Goal: Task Accomplishment & Management: Complete application form

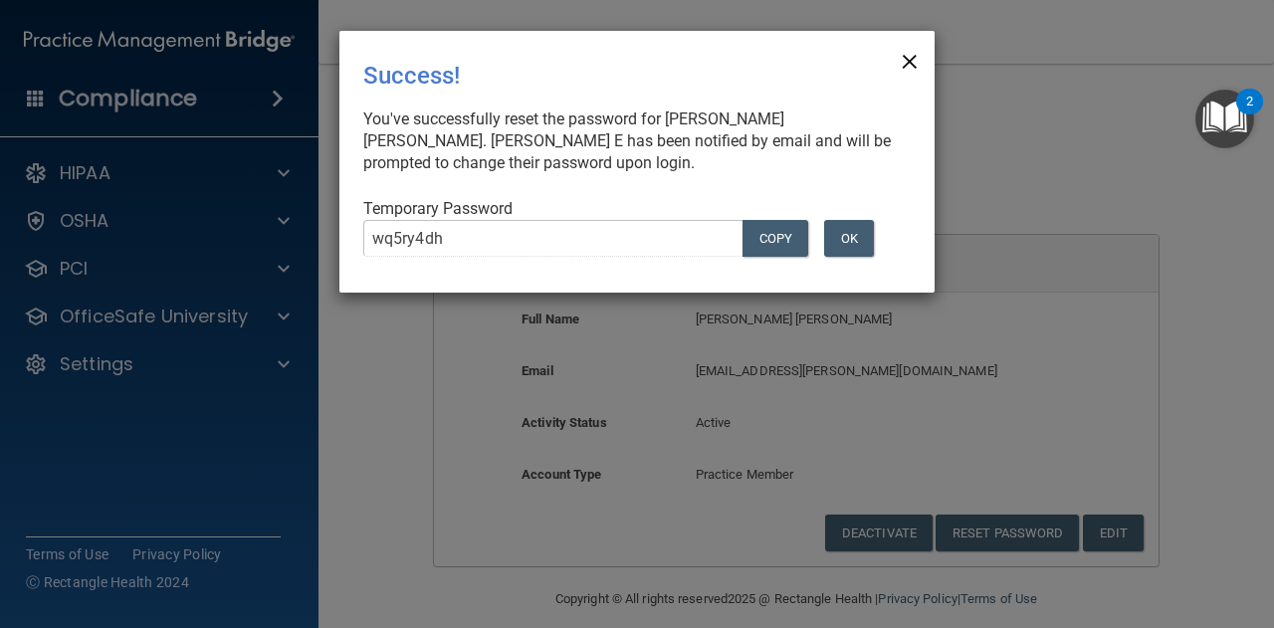
click at [915, 61] on span "×" at bounding box center [909, 59] width 18 height 40
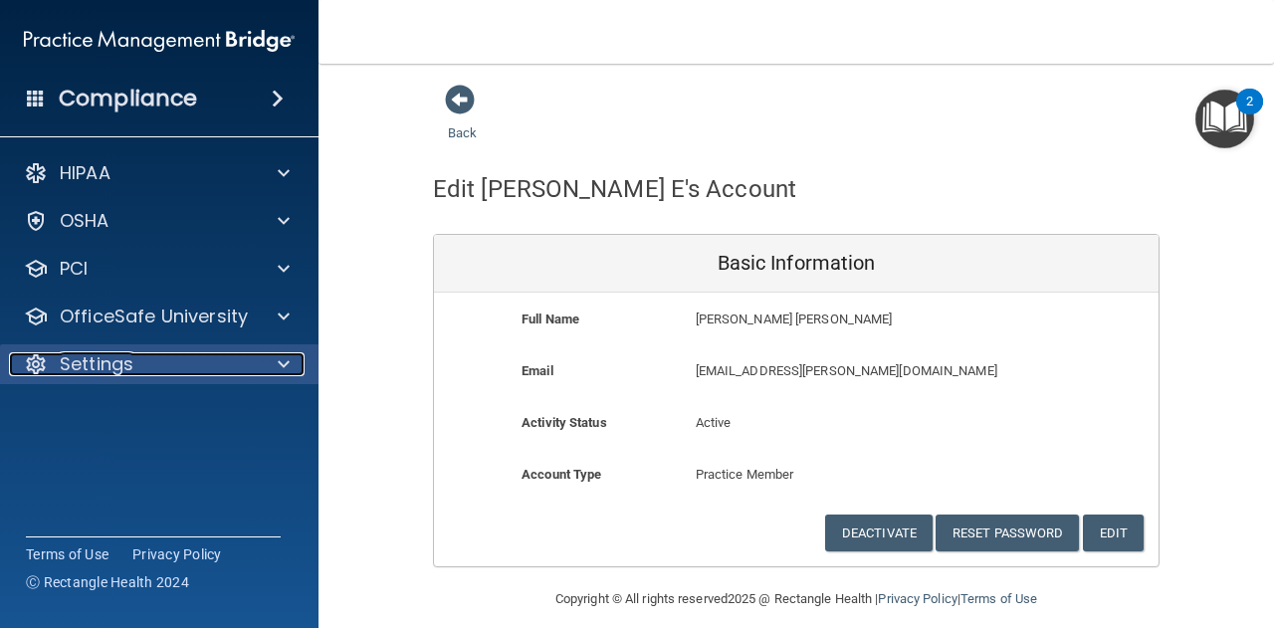
click at [206, 363] on div "Settings" at bounding box center [132, 364] width 247 height 24
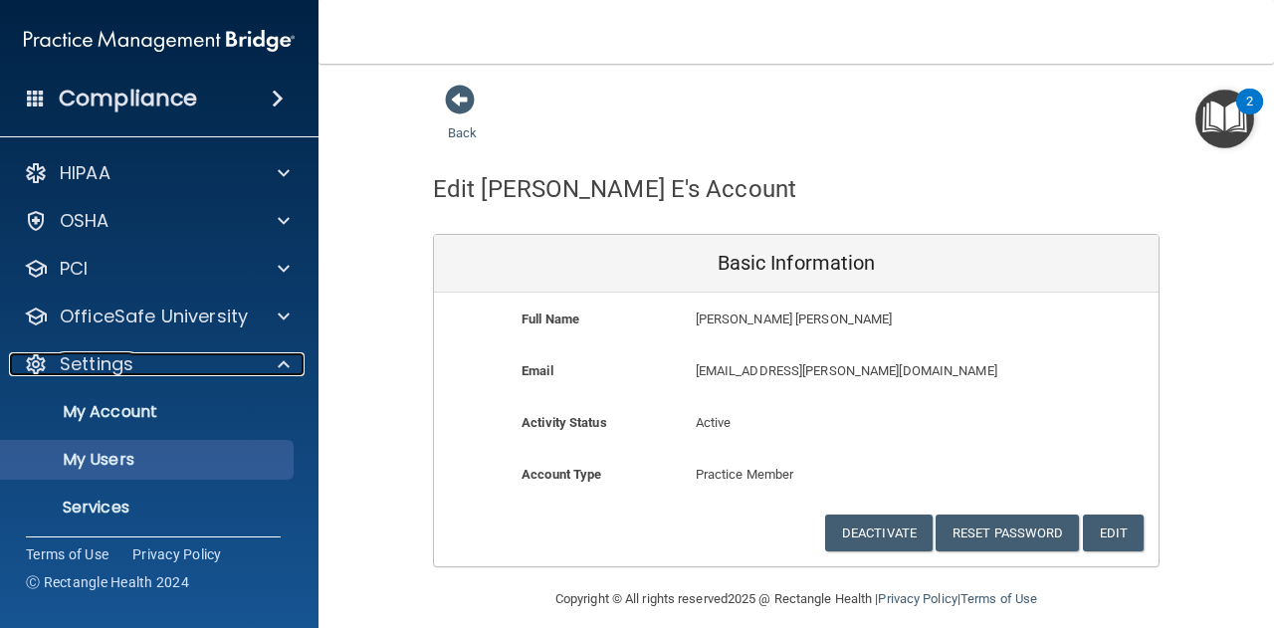
scroll to position [54, 0]
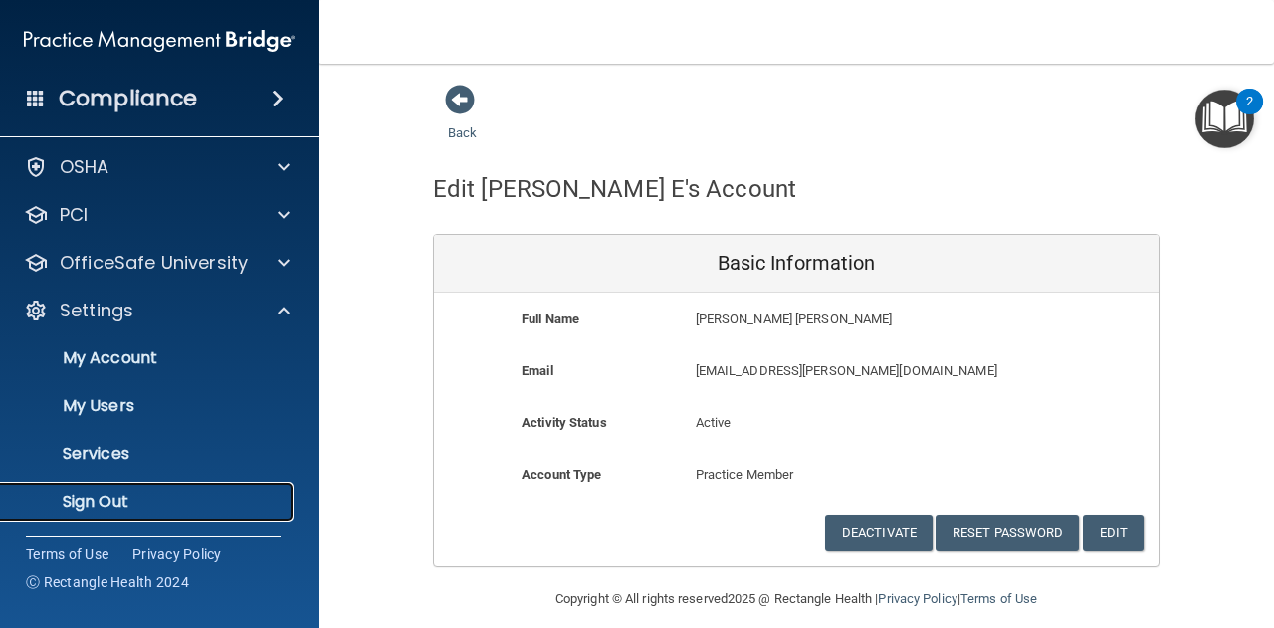
click at [167, 498] on p "Sign Out" at bounding box center [149, 502] width 272 height 20
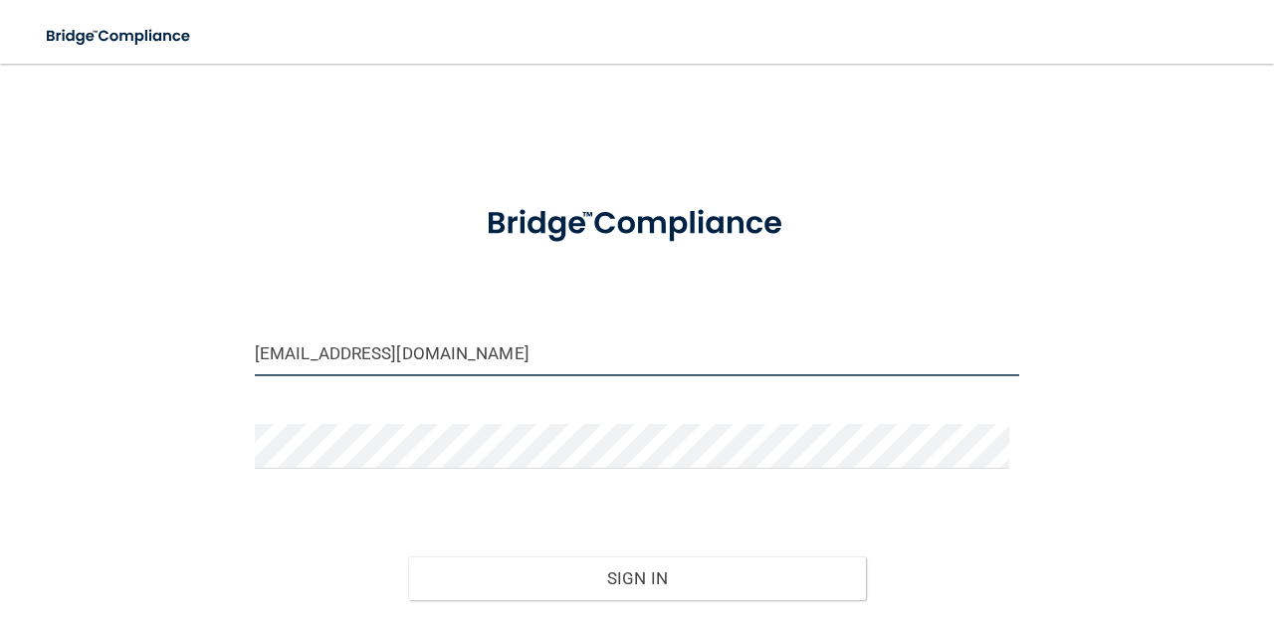
click at [448, 366] on input "[EMAIL_ADDRESS][DOMAIN_NAME]" at bounding box center [637, 353] width 764 height 45
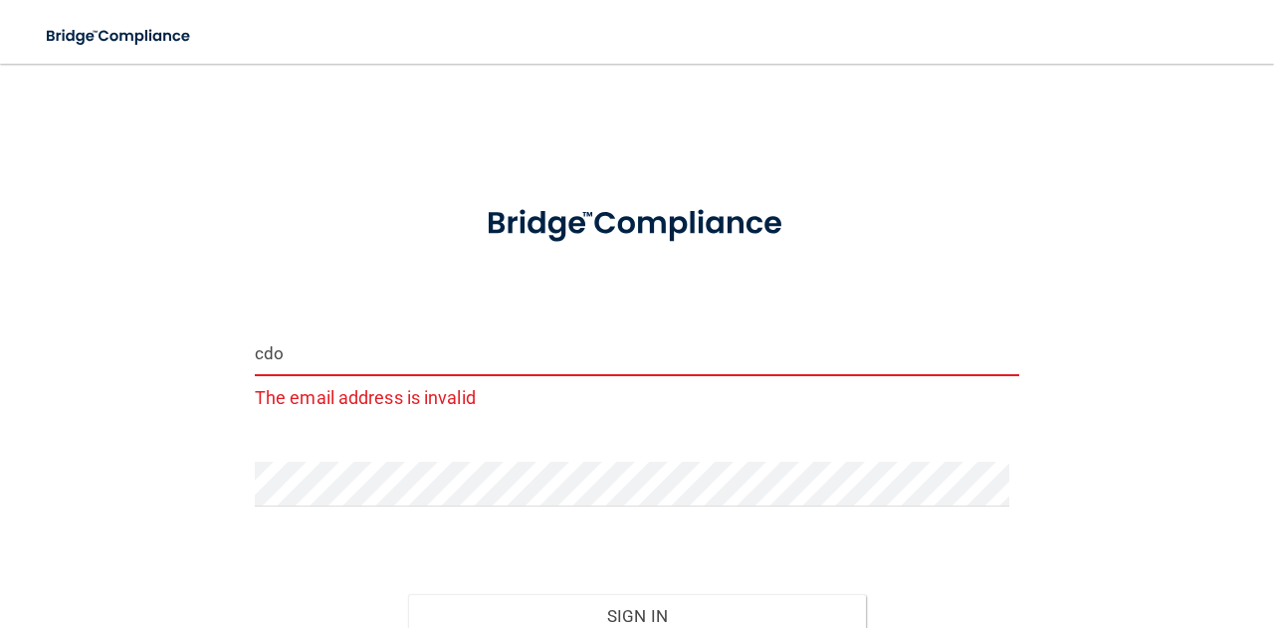
type input "[EMAIL_ADDRESS][DOMAIN_NAME]"
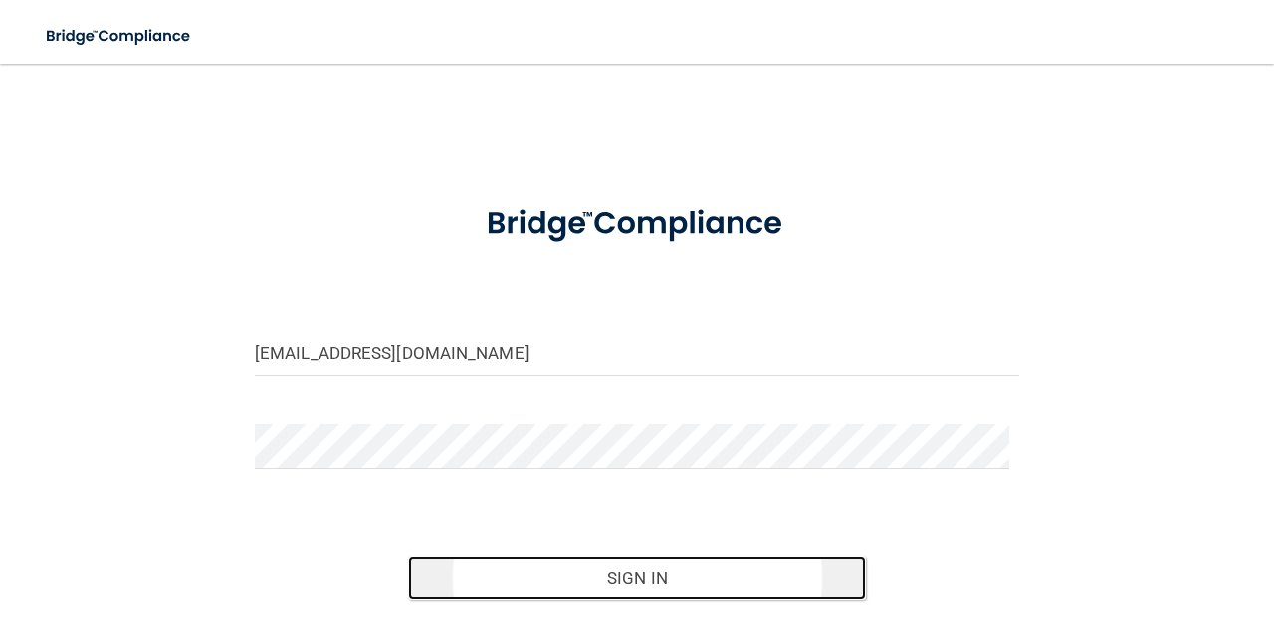
click at [498, 592] on button "Sign In" at bounding box center [637, 578] width 459 height 44
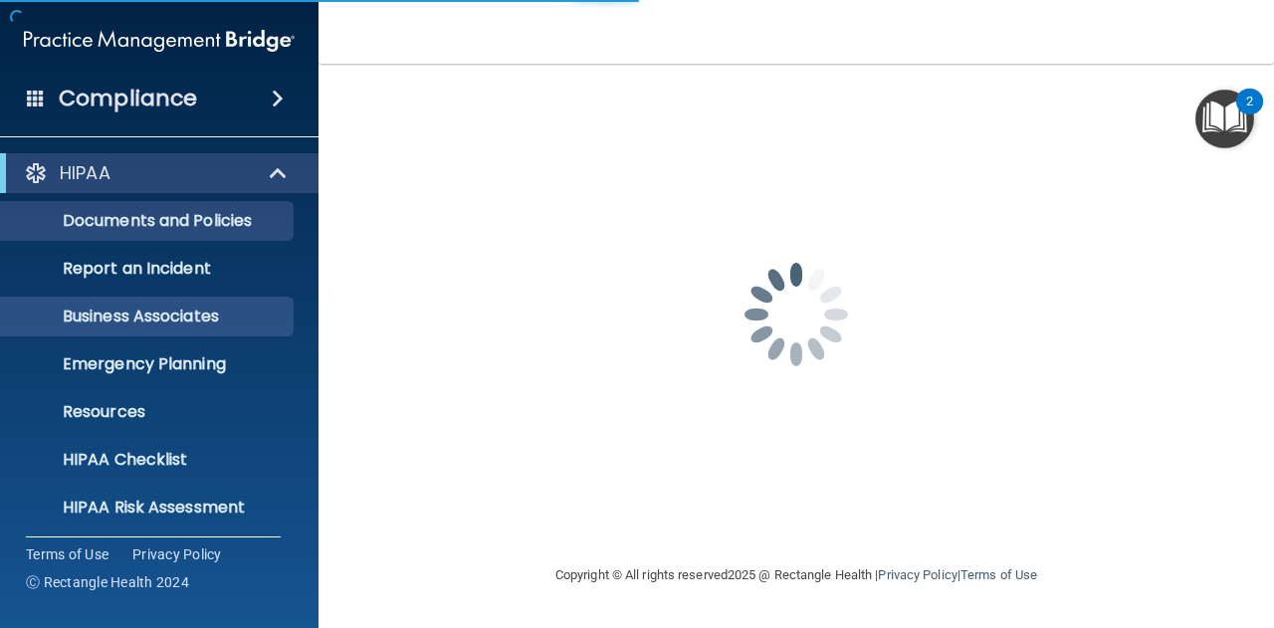
scroll to position [197, 0]
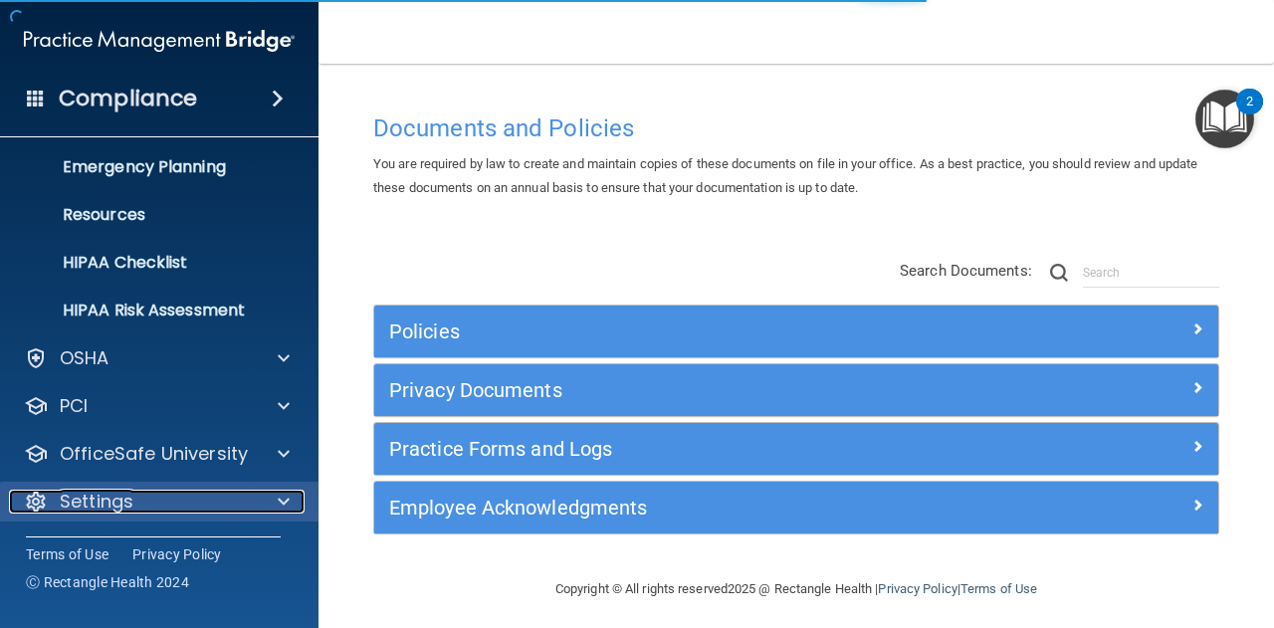
click at [277, 492] on div at bounding box center [281, 502] width 50 height 24
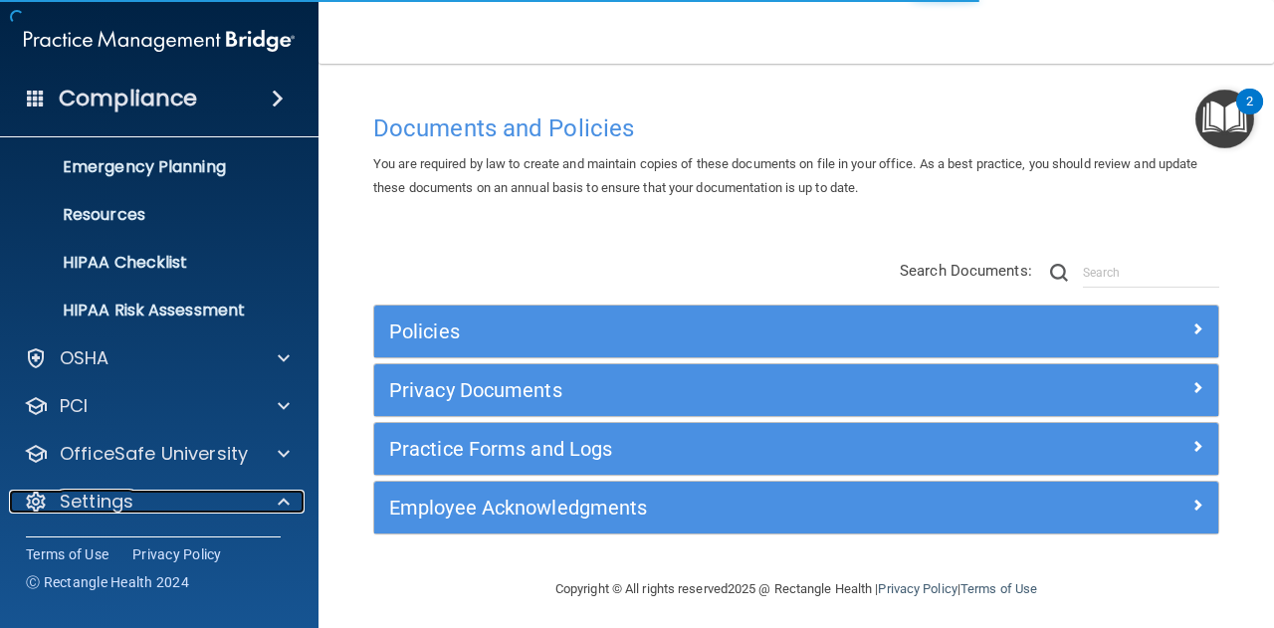
scroll to position [388, 0]
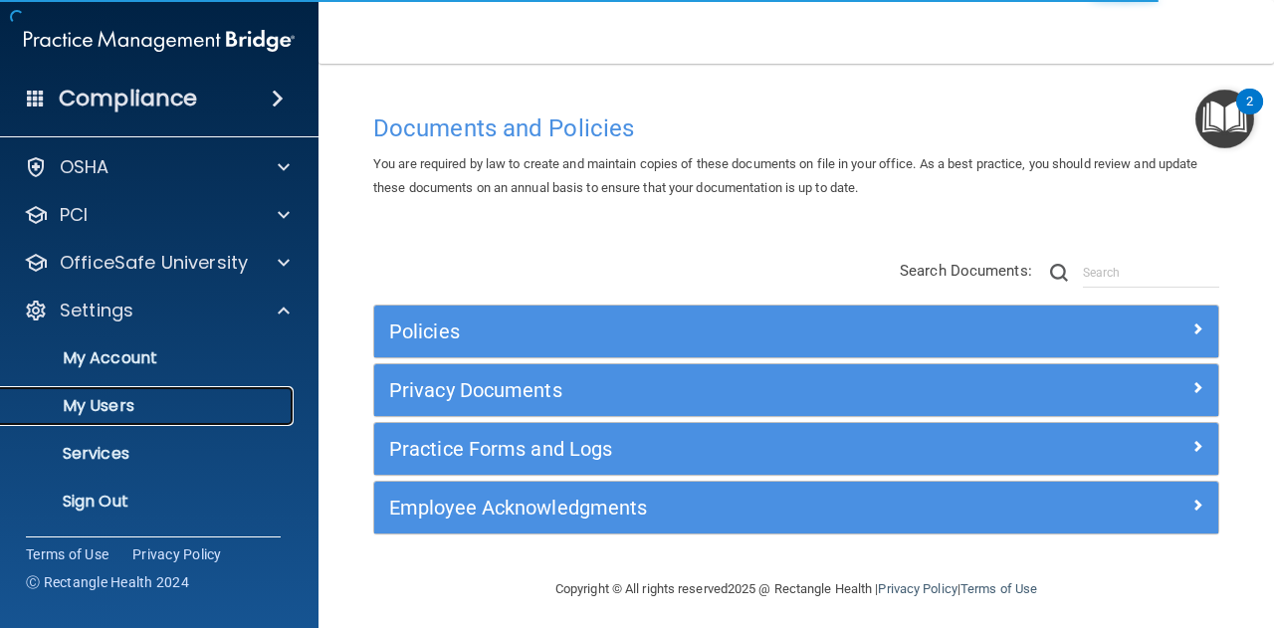
click at [227, 402] on p "My Users" at bounding box center [149, 406] width 272 height 20
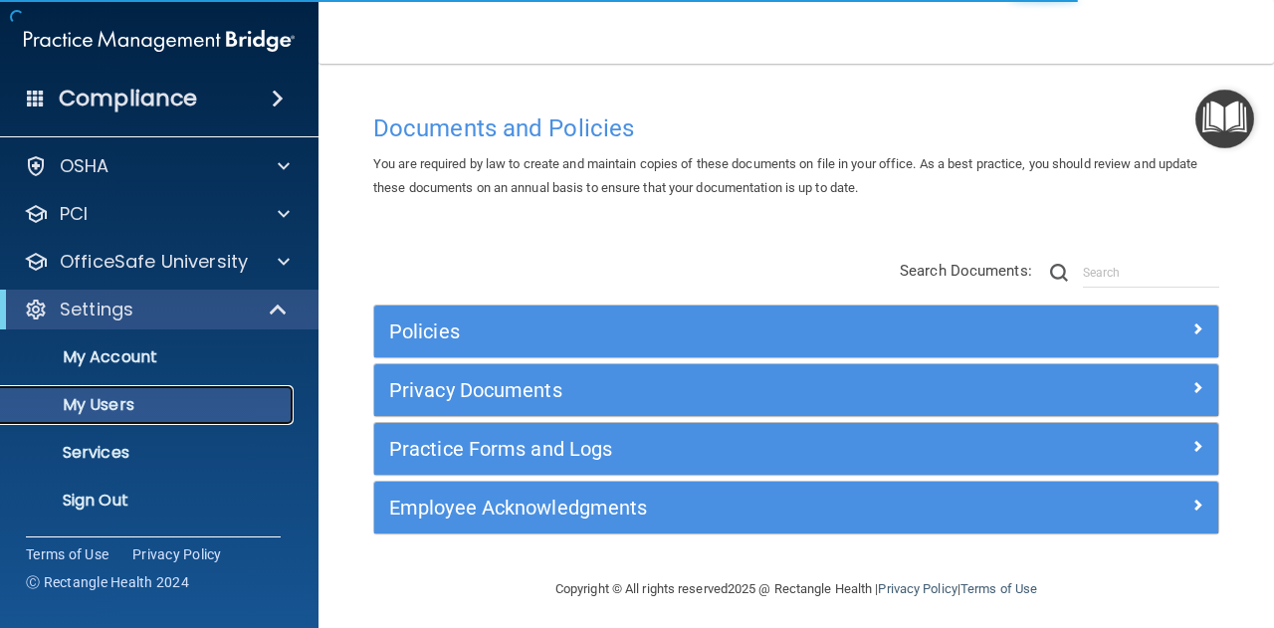
scroll to position [54, 0]
select select "20"
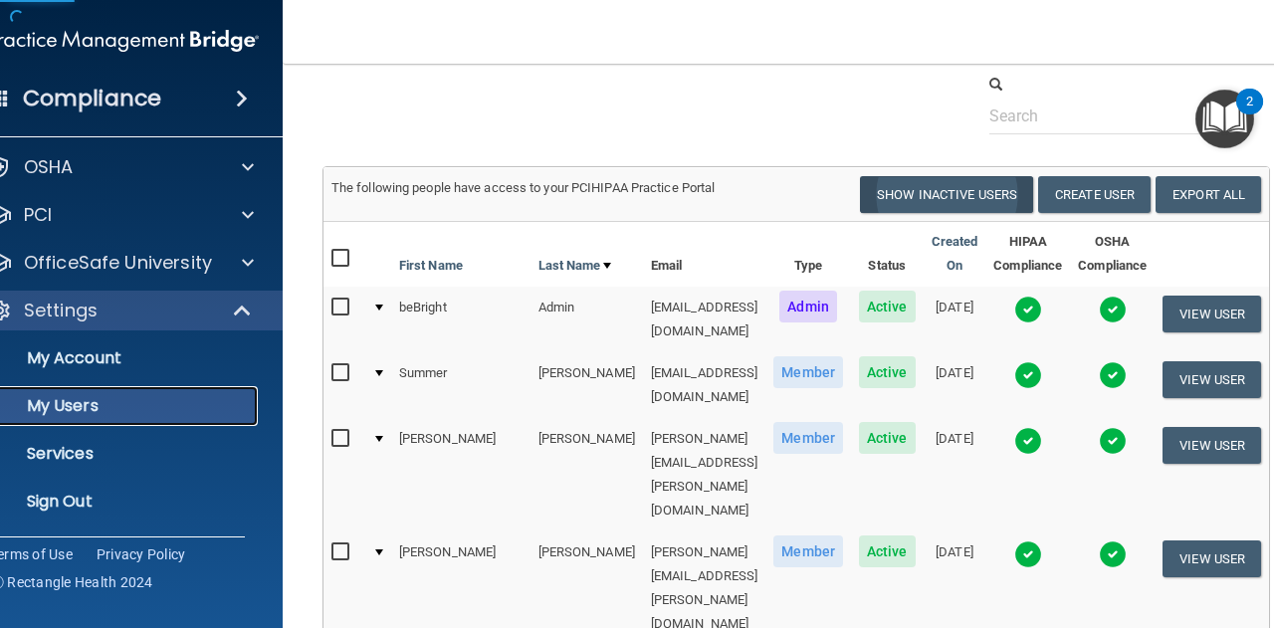
scroll to position [58, 0]
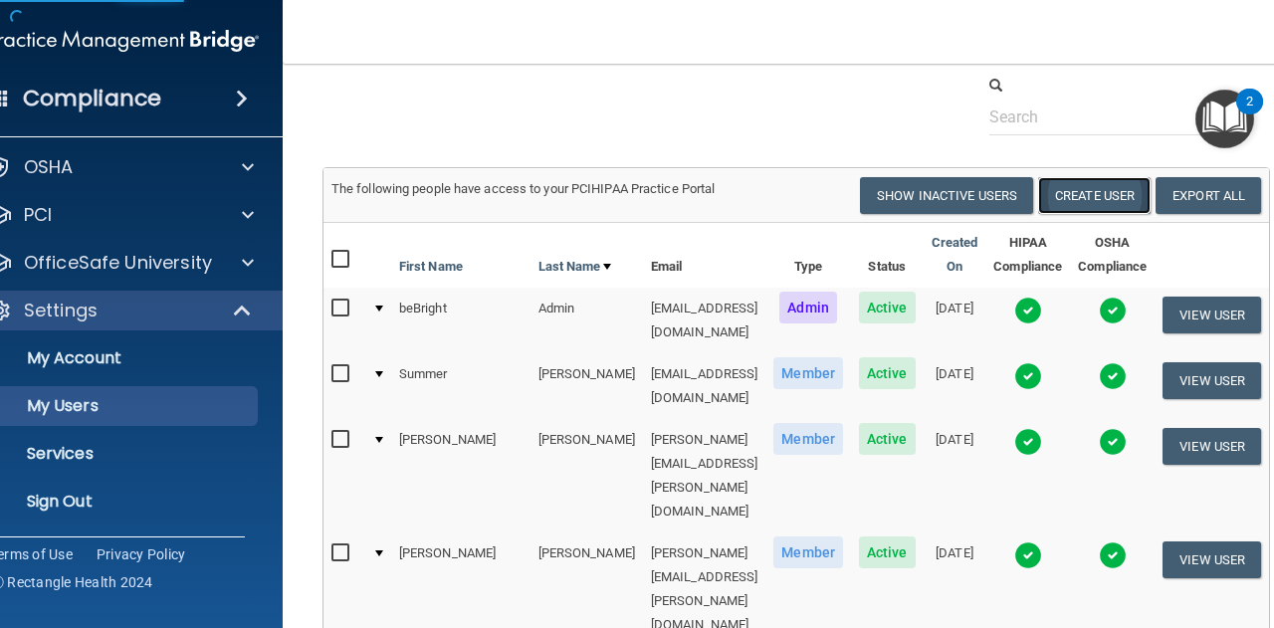
click at [1139, 188] on button "Create User" at bounding box center [1094, 195] width 112 height 37
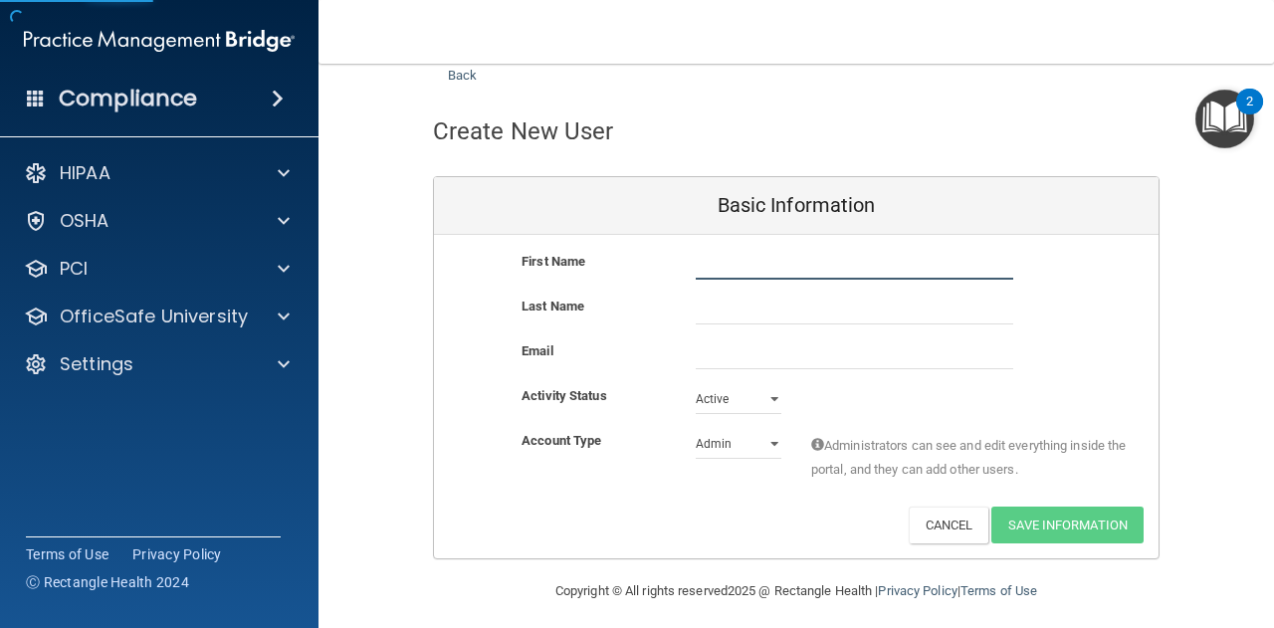
click at [832, 256] on input "text" at bounding box center [853, 265] width 317 height 30
type input "Karsyn"
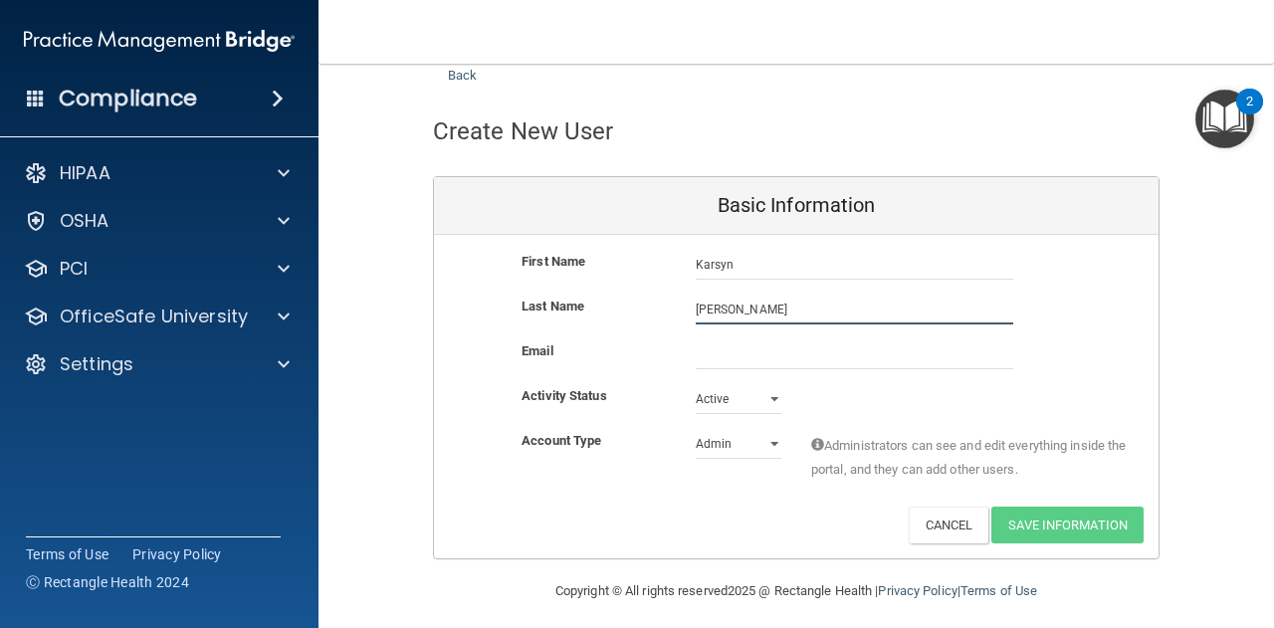
type input "[PERSON_NAME]"
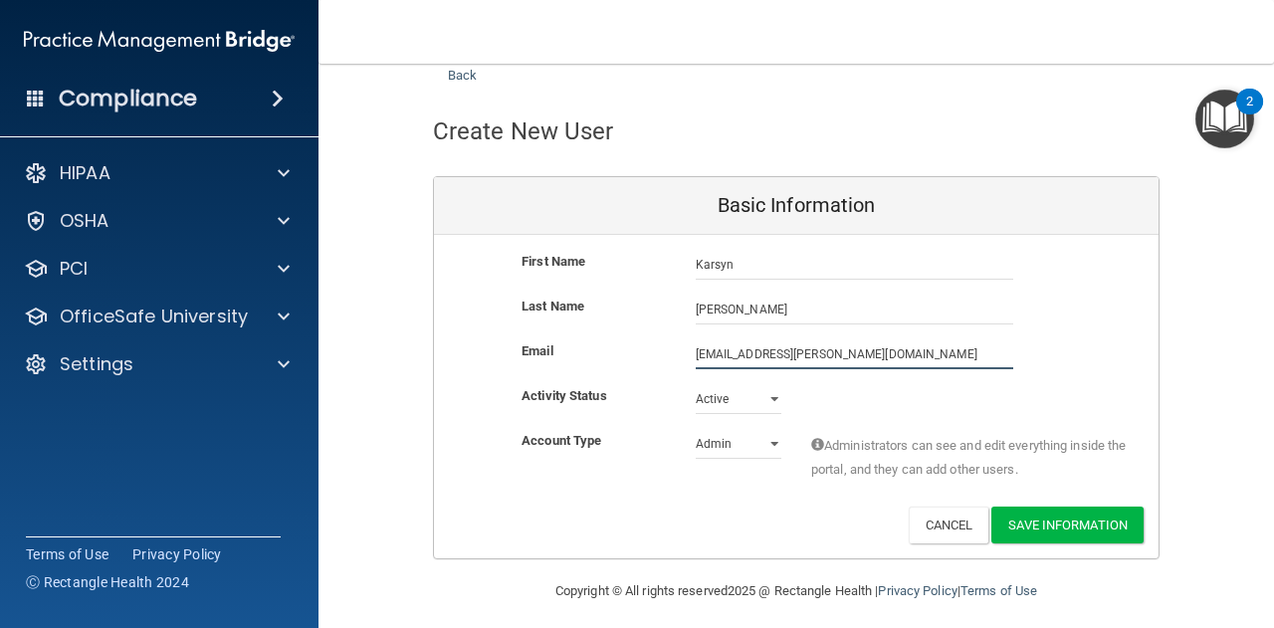
type input "[EMAIL_ADDRESS][PERSON_NAME][DOMAIN_NAME]"
click at [706, 449] on select "Admin Member" at bounding box center [738, 444] width 86 height 30
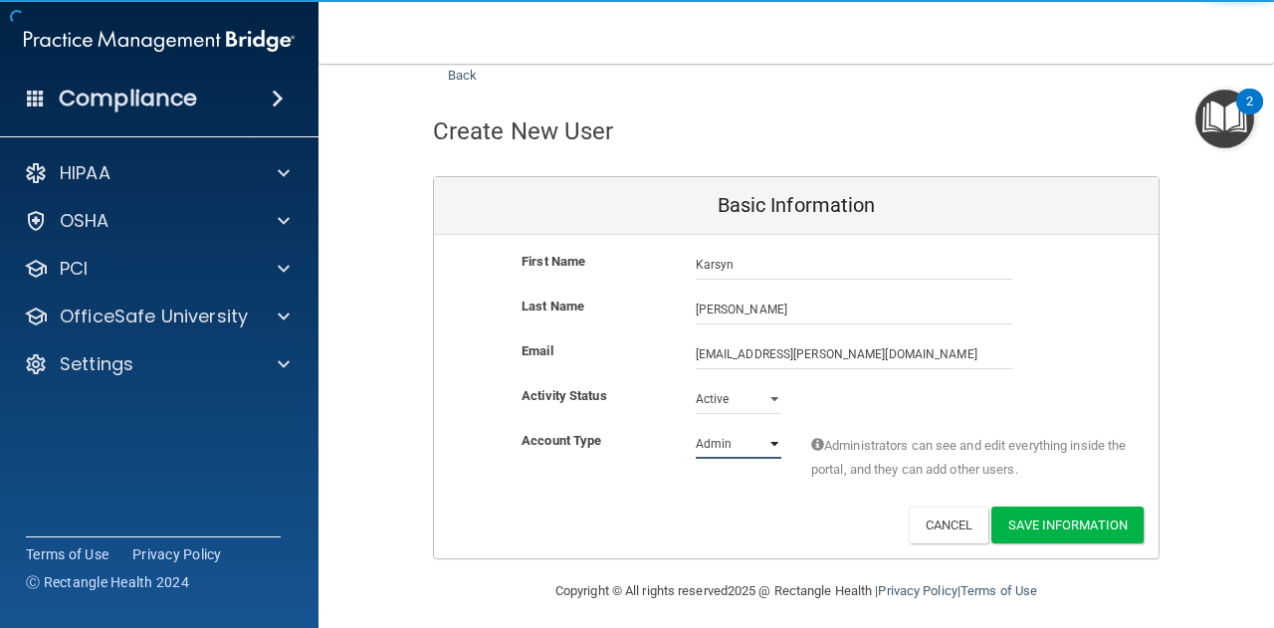
select select "practice_member"
click at [695, 429] on select "Admin Member" at bounding box center [738, 444] width 86 height 30
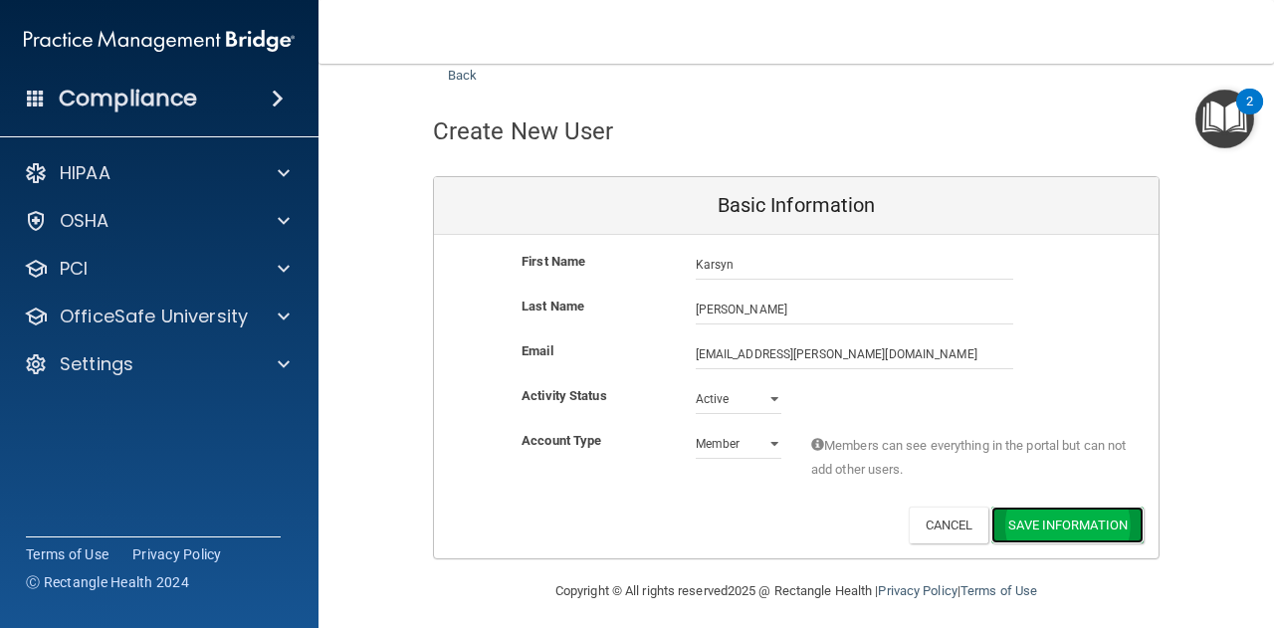
click at [1033, 526] on button "Save Information" at bounding box center [1067, 524] width 152 height 37
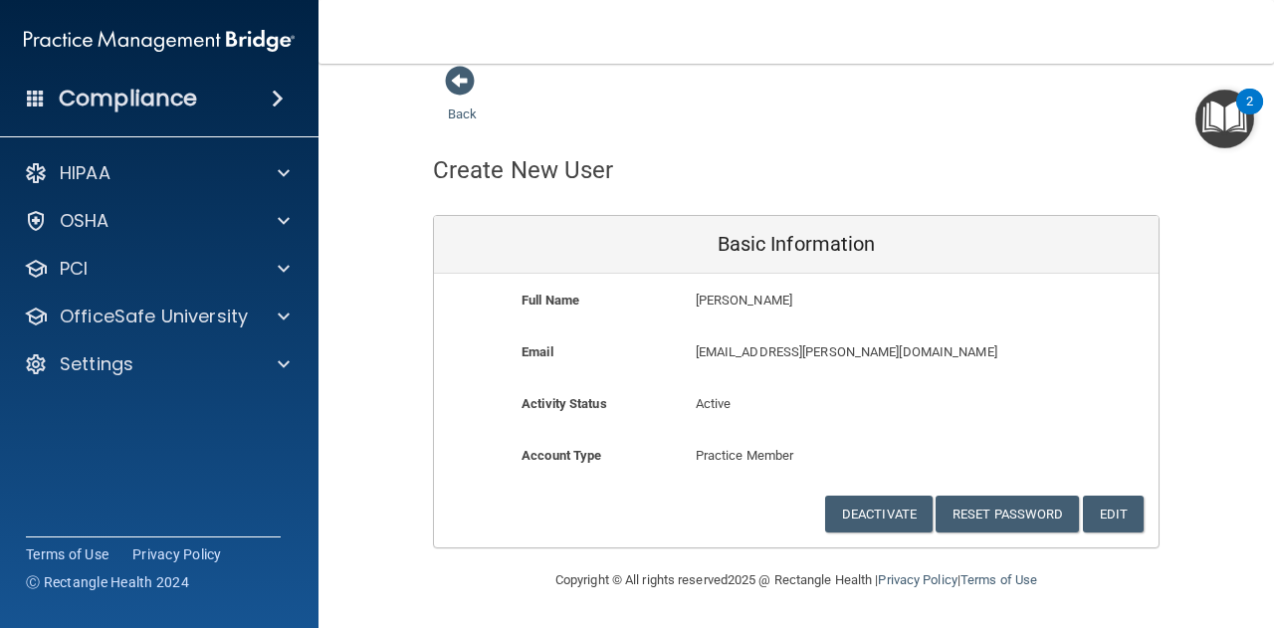
scroll to position [16, 0]
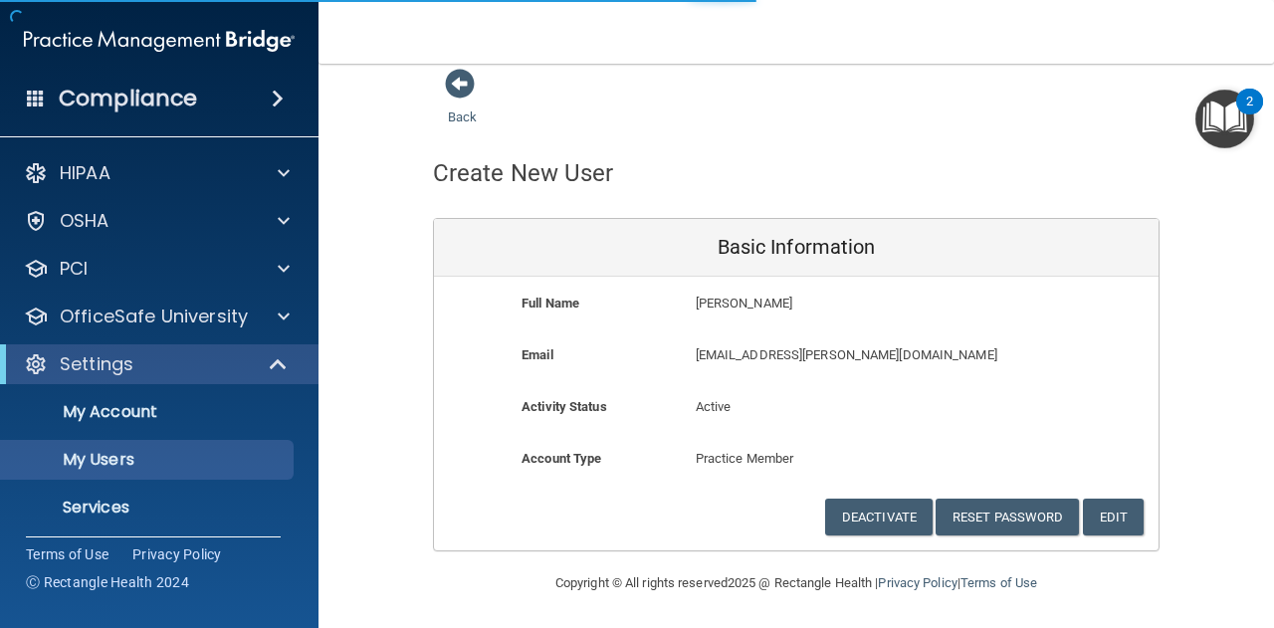
select select "20"
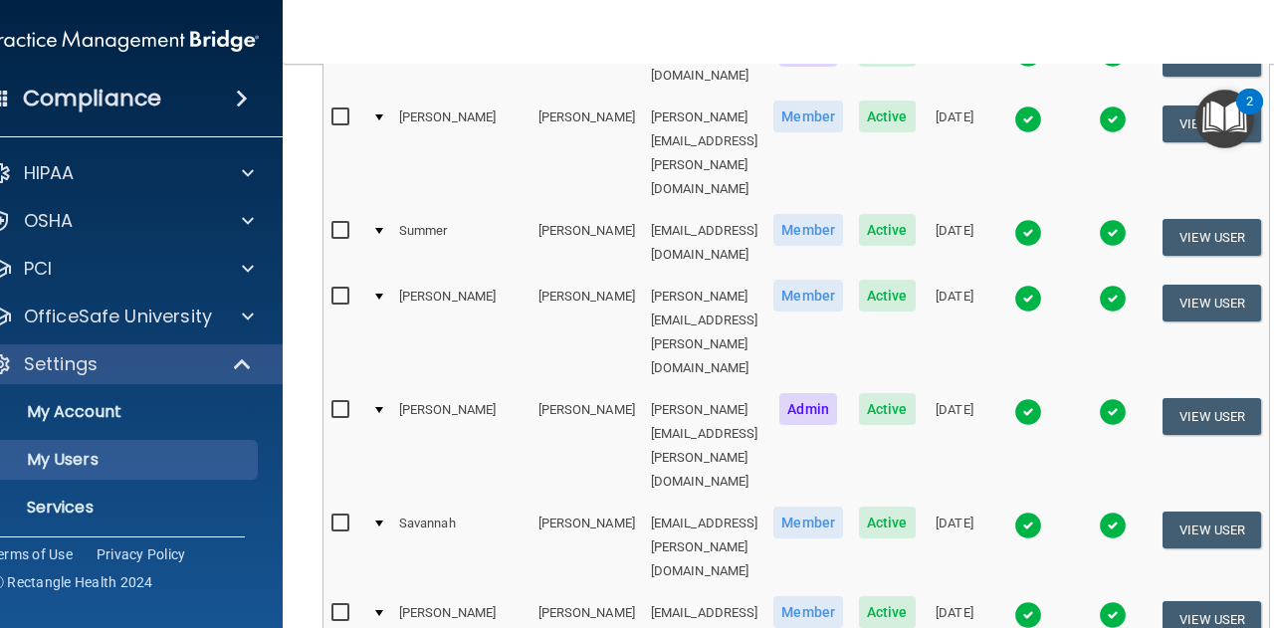
scroll to position [340, 0]
